Goal: Navigation & Orientation: Understand site structure

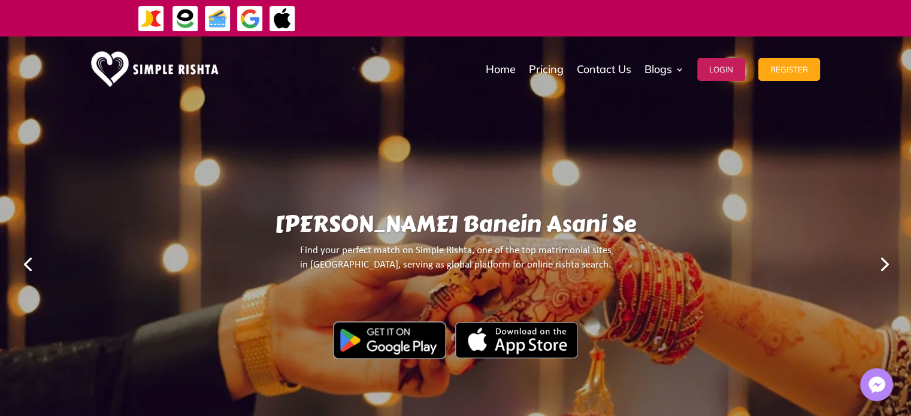
click at [887, 266] on link "Next" at bounding box center [883, 263] width 29 height 29
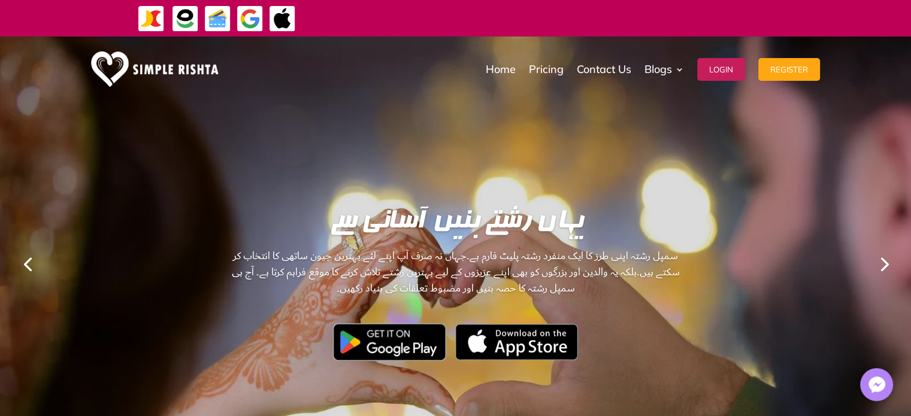
click at [887, 266] on link "Next" at bounding box center [883, 263] width 29 height 29
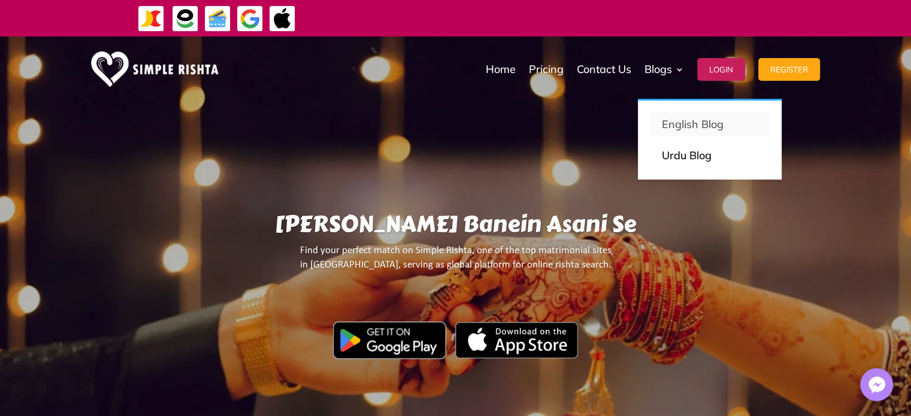
click at [683, 122] on p "English Blog" at bounding box center [710, 124] width 96 height 17
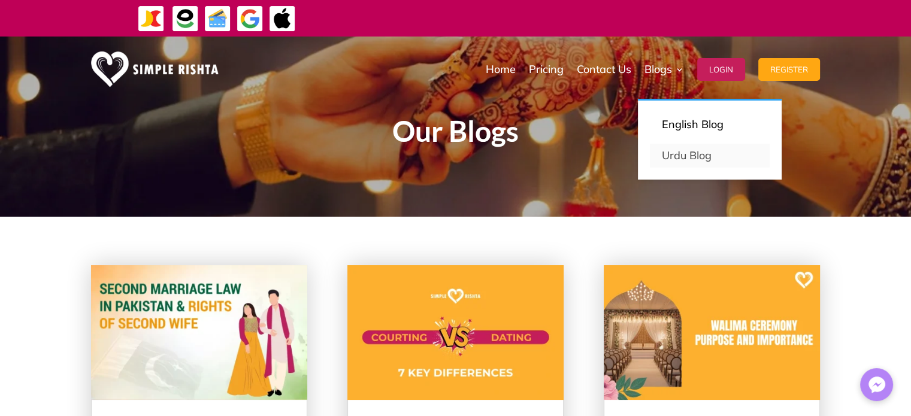
click at [685, 158] on link "Urdu Blog" at bounding box center [710, 156] width 120 height 24
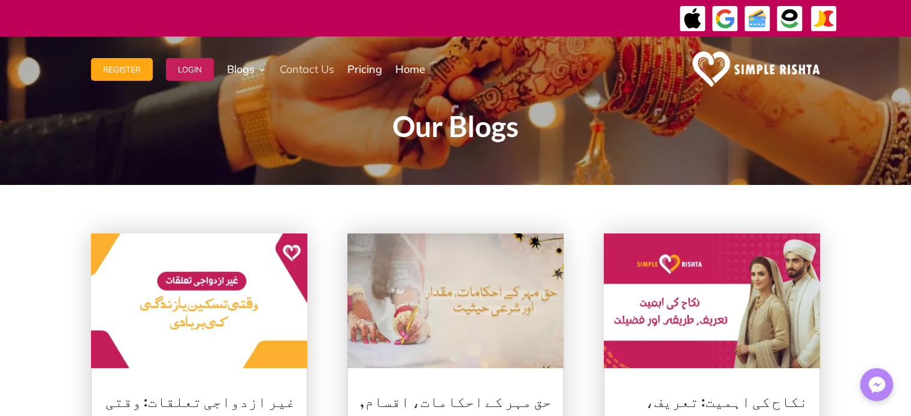
click at [317, 74] on link "Contact Us" at bounding box center [307, 70] width 54 height 60
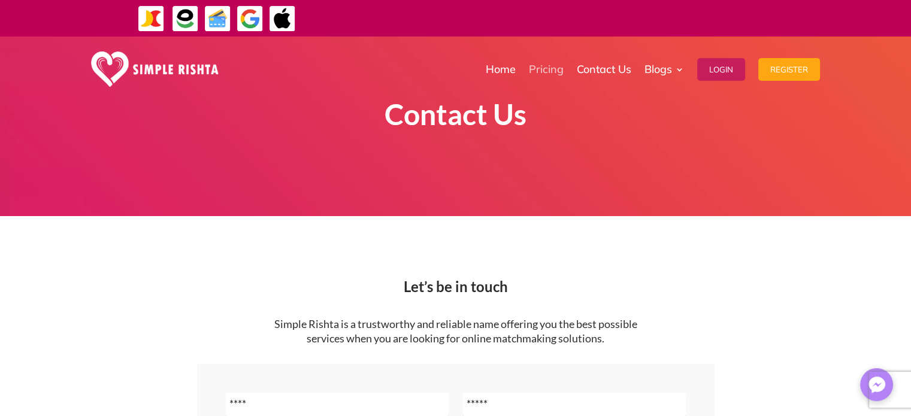
click at [553, 66] on link "Pricing" at bounding box center [546, 70] width 35 height 60
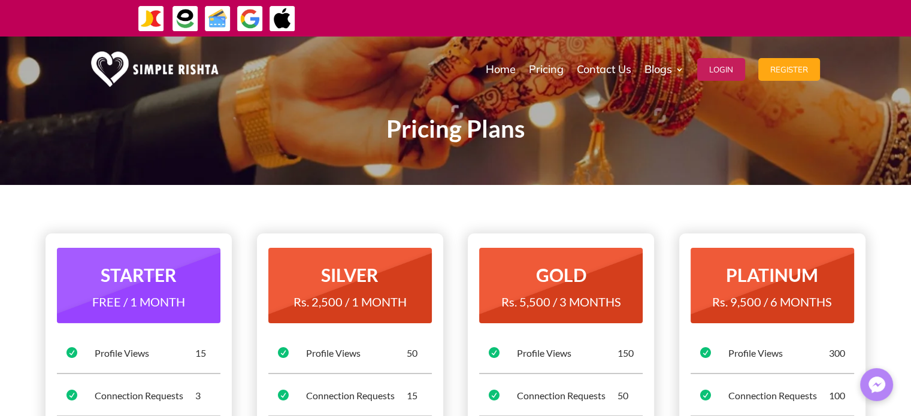
click at [160, 63] on img at bounding box center [155, 68] width 128 height 35
